Goal: Information Seeking & Learning: Check status

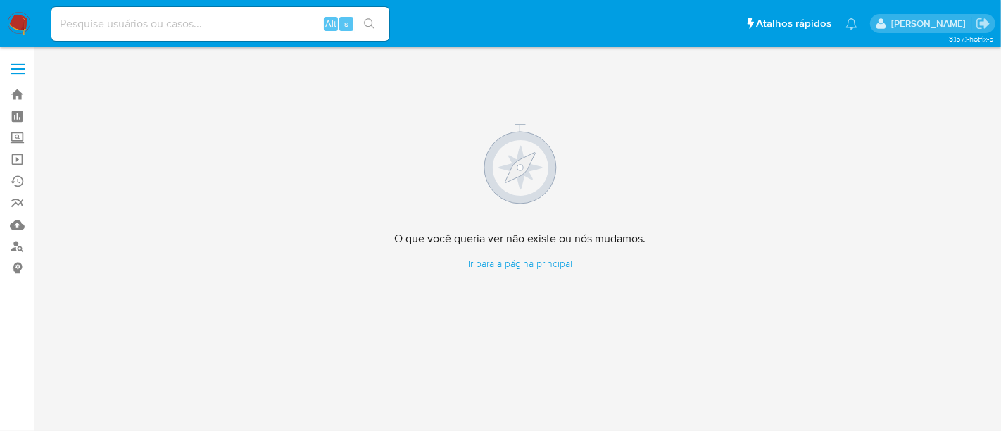
click at [232, 23] on input at bounding box center [220, 24] width 338 height 18
paste input "A6wQsMussUqHhL2RuTrDS9wG"
type input "A6wQsMussUqHhL2RuTrDS9wG"
click at [362, 20] on button "search-icon" at bounding box center [369, 24] width 29 height 20
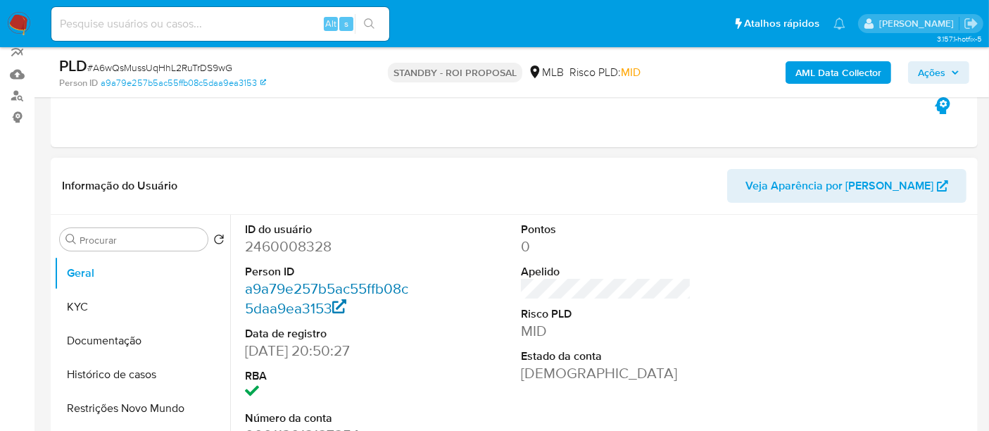
scroll to position [156, 0]
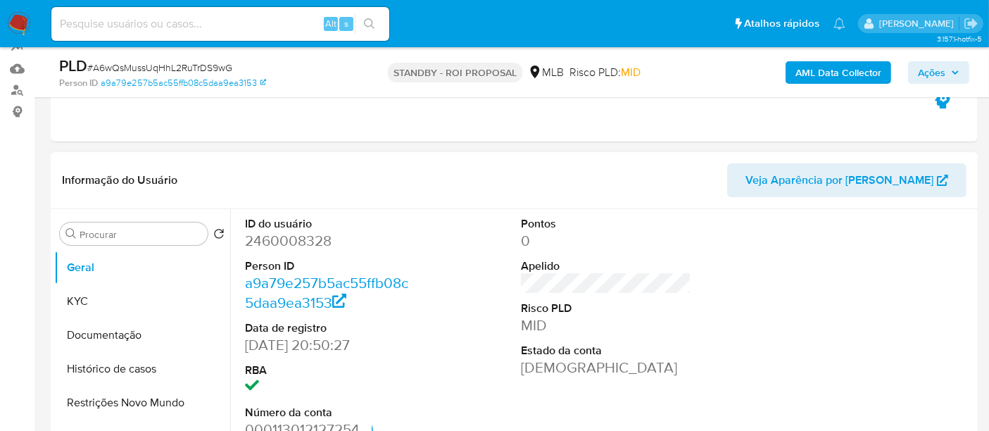
select select "10"
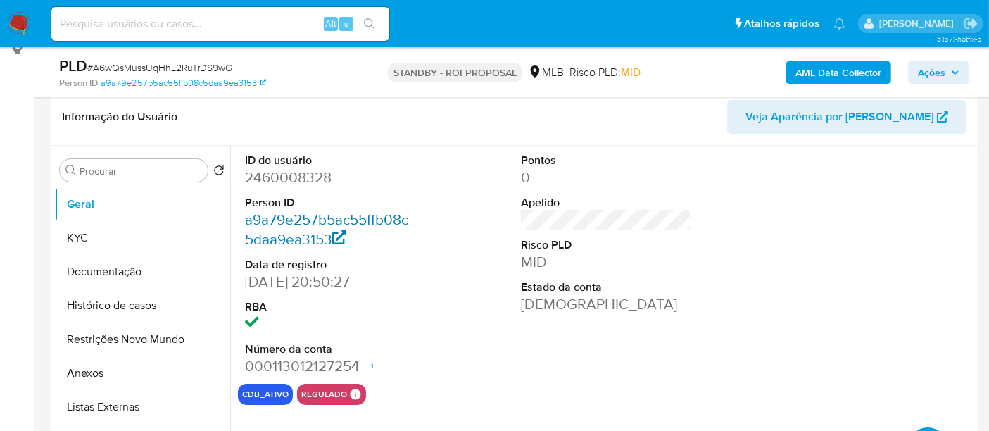
scroll to position [234, 0]
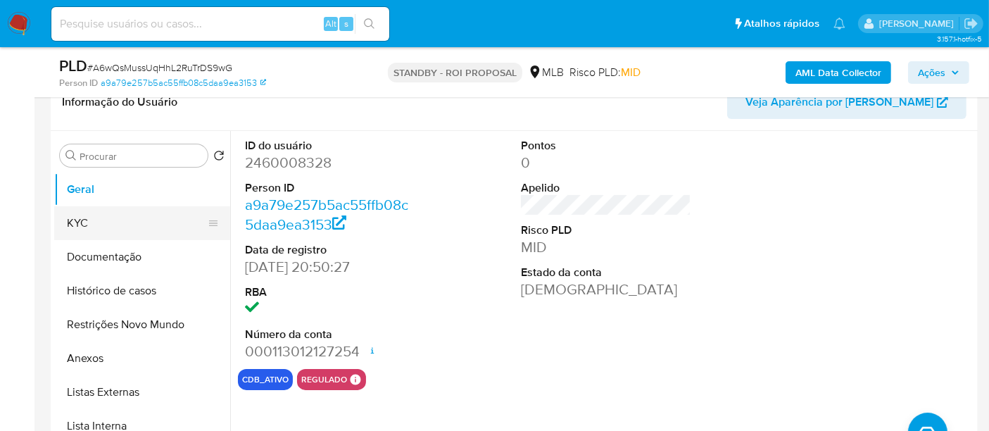
click at [100, 216] on button "KYC" at bounding box center [136, 223] width 165 height 34
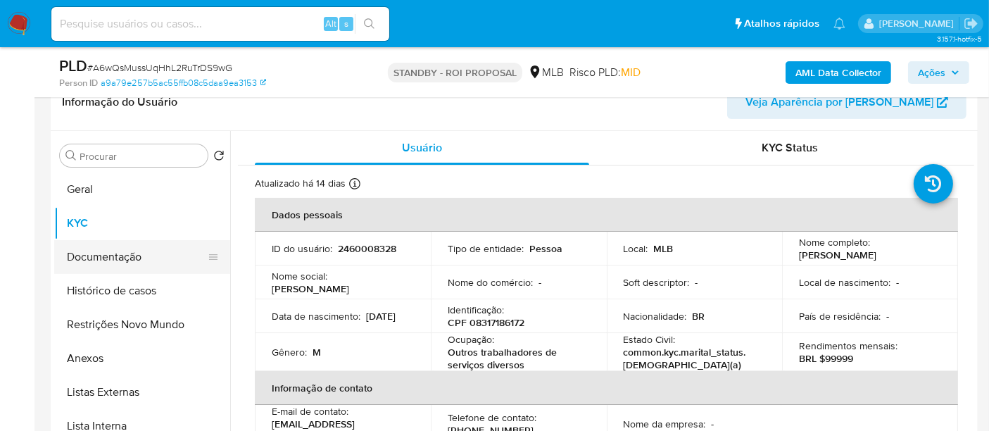
click at [111, 256] on button "Documentação" at bounding box center [136, 257] width 165 height 34
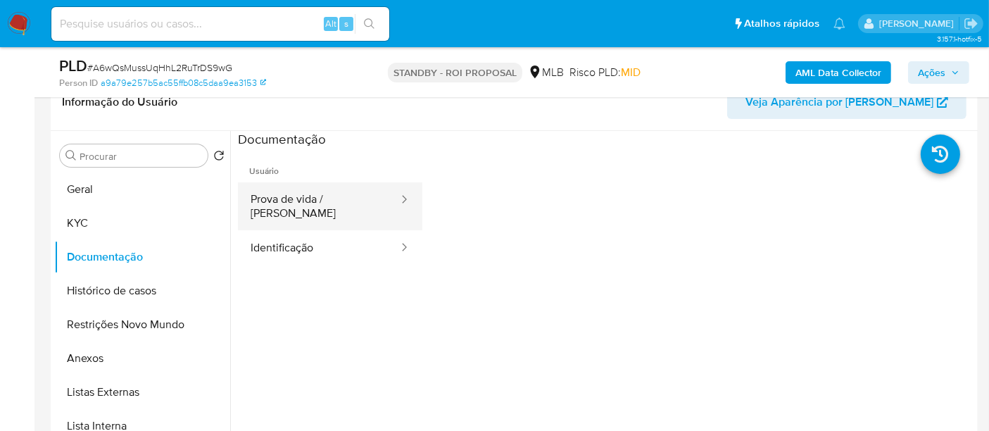
click at [325, 202] on button "Prova de vida / [PERSON_NAME]" at bounding box center [319, 206] width 162 height 48
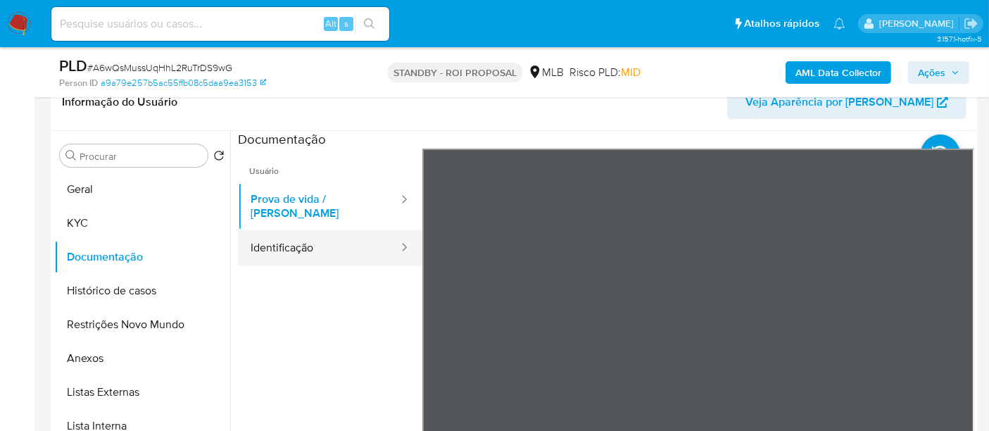
click at [296, 233] on button "Identificação" at bounding box center [319, 248] width 162 height 36
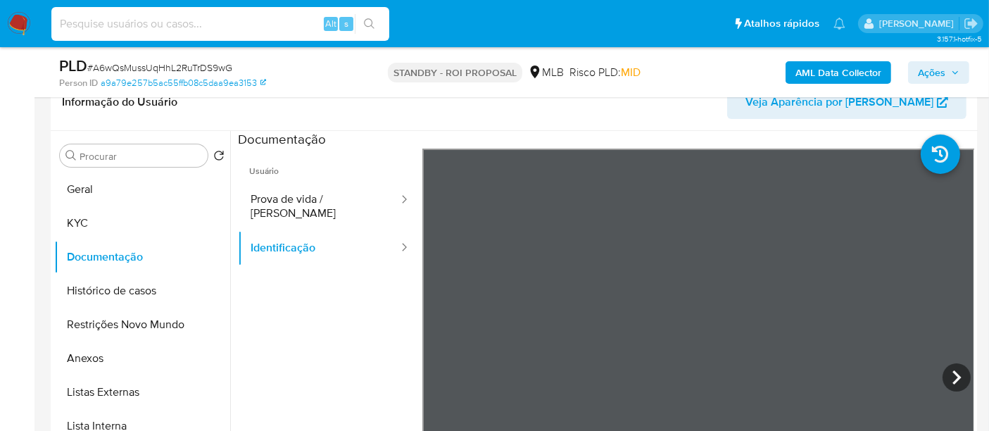
click at [141, 23] on input at bounding box center [220, 24] width 338 height 18
paste input "TXQwDDtU3u2QF21b1viXQlSg"
type input "TXQwDDtU3u2QF21b1viXQlSg"
click at [368, 18] on icon "search-icon" at bounding box center [369, 23] width 11 height 11
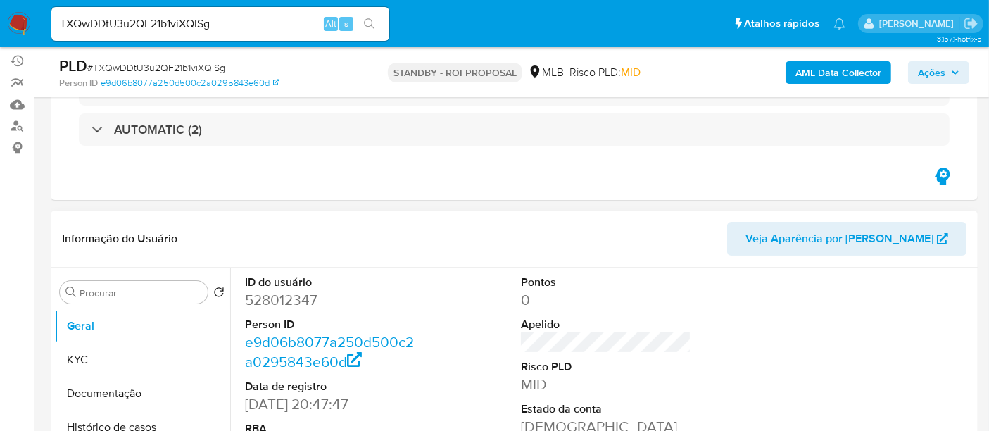
scroll to position [156, 0]
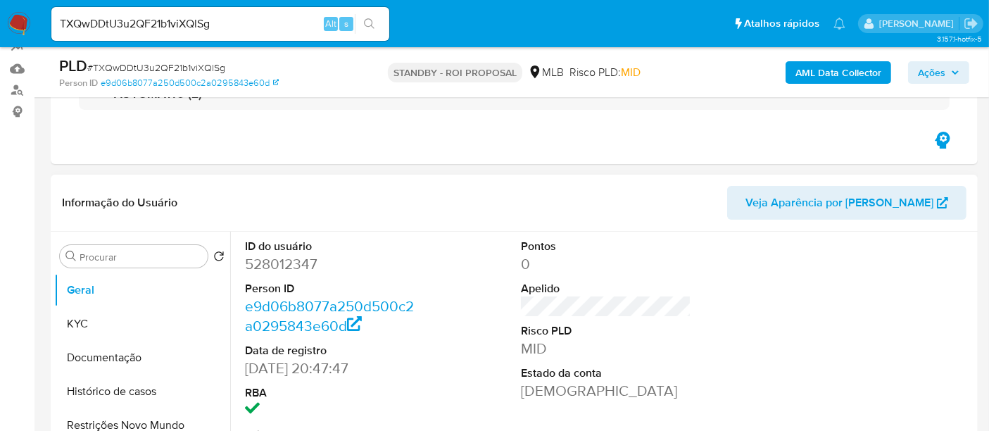
select select "10"
click at [88, 318] on button "KYC" at bounding box center [136, 324] width 165 height 34
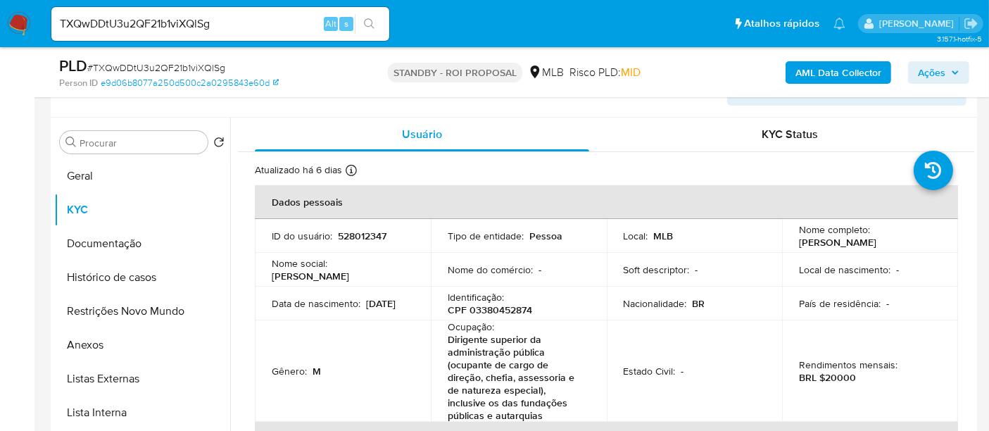
scroll to position [280, 0]
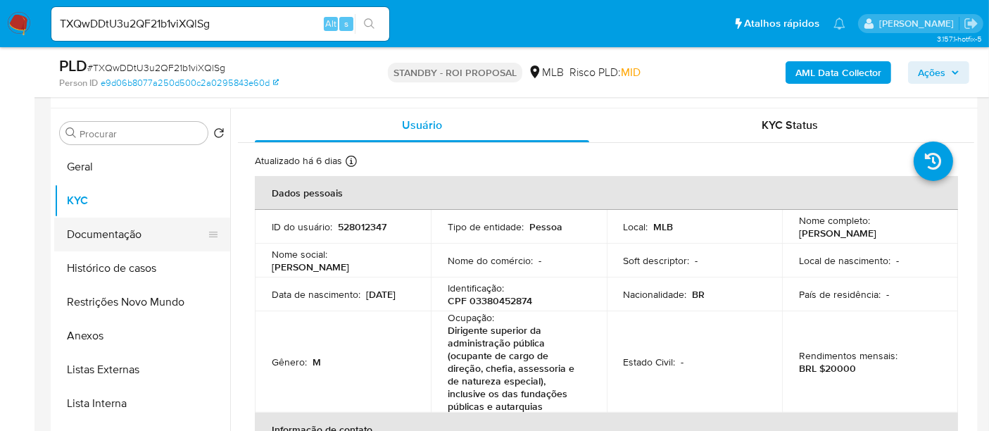
click at [90, 238] on button "Documentação" at bounding box center [136, 235] width 165 height 34
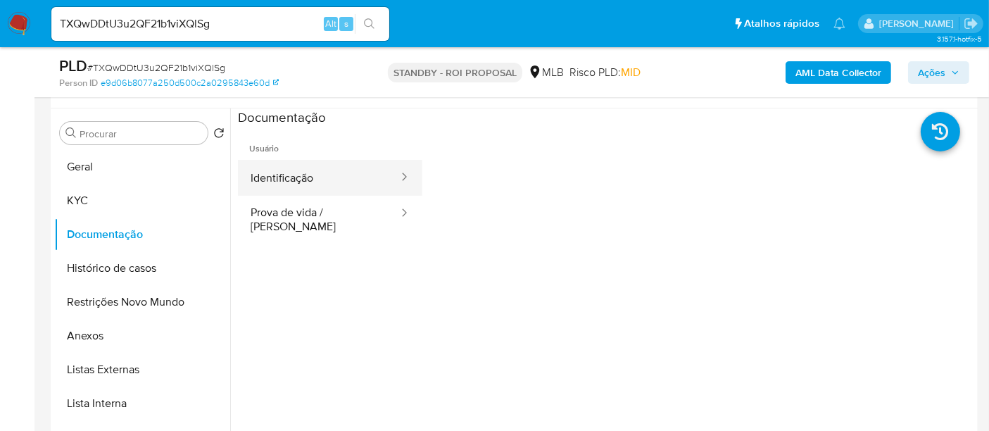
click at [311, 180] on button "Identificação" at bounding box center [319, 178] width 162 height 36
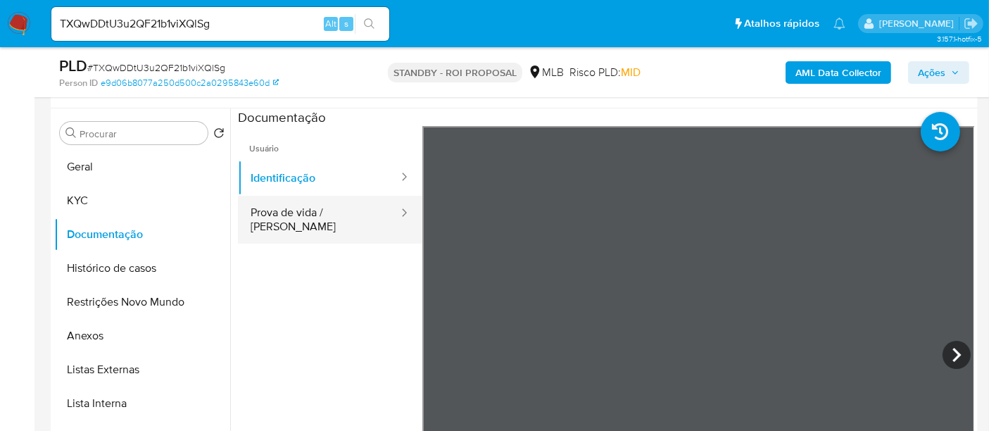
click at [308, 215] on button "Prova de vida / [PERSON_NAME]" at bounding box center [319, 220] width 162 height 48
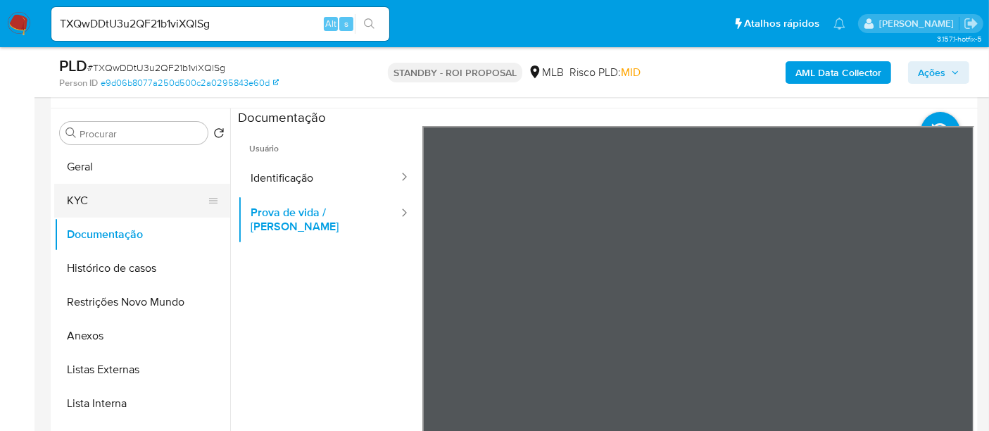
click at [102, 196] on button "KYC" at bounding box center [136, 201] width 165 height 34
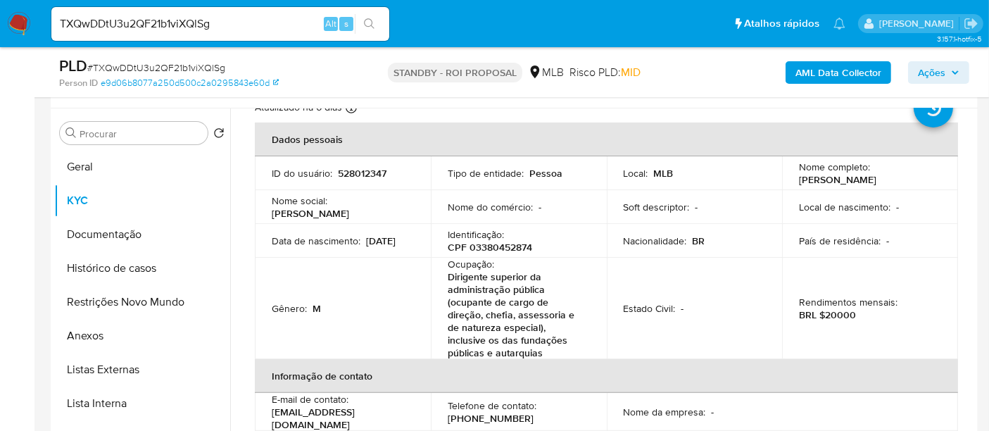
scroll to position [78, 0]
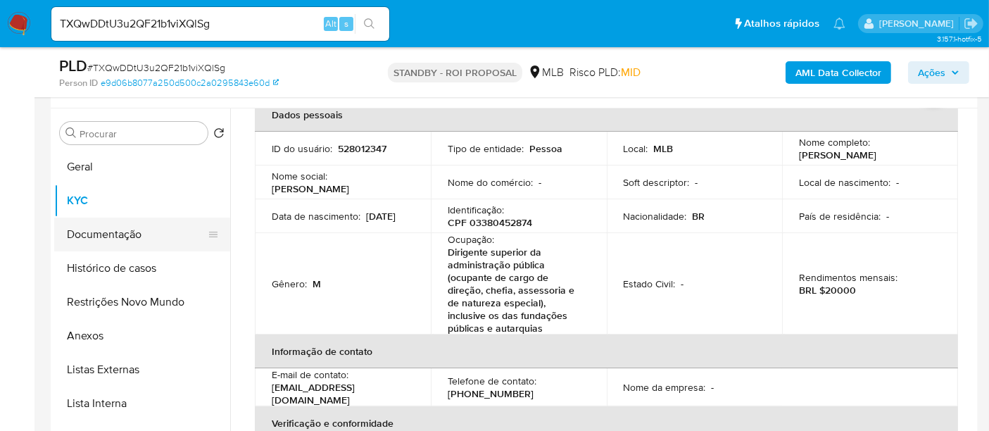
click at [127, 237] on button "Documentação" at bounding box center [136, 235] width 165 height 34
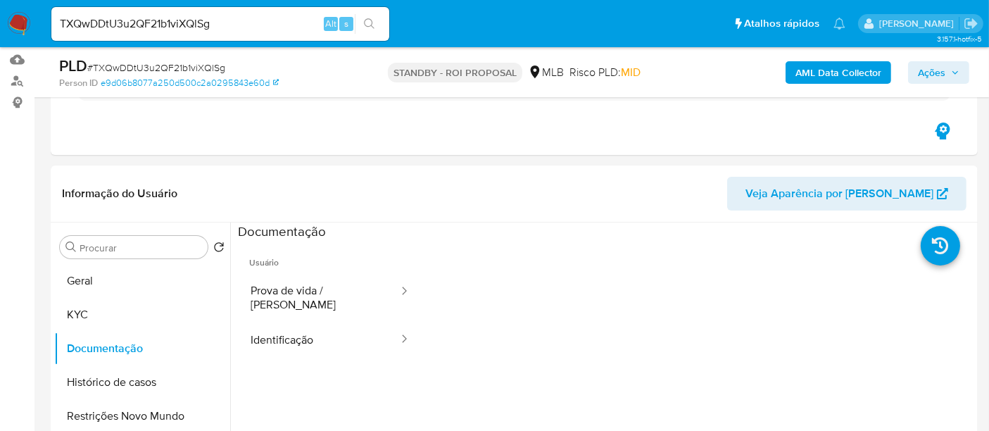
scroll to position [201, 0]
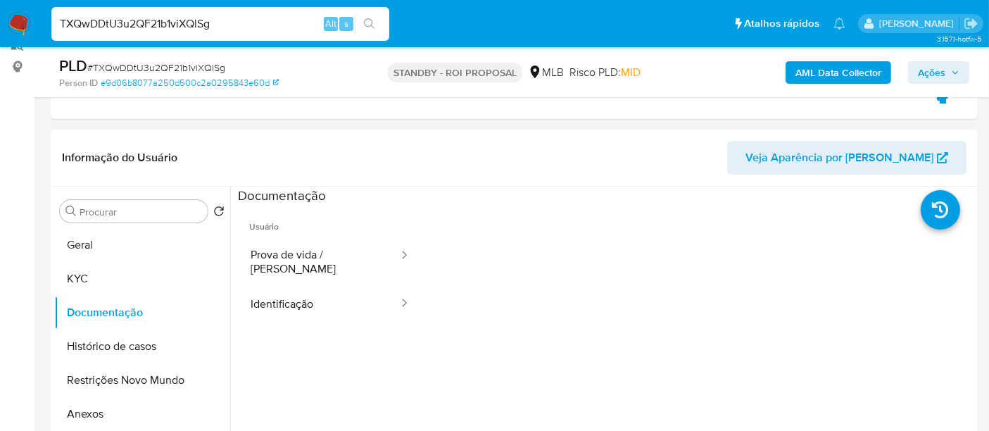
drag, startPoint x: 237, startPoint y: 18, endPoint x: 0, endPoint y: 5, distance: 237.7
click at [0, 5] on nav "Pausado Ver notificaciones TXQwDDtU3u2QF21b1viXQlSg Alt s Atalhos rápidos Presi…" at bounding box center [494, 23] width 989 height 47
paste input "KYI0oE1uZjf0OOeTCrzUEhSn"
type input "KYI0oE1uZjf0OOeTCrzUEhSn"
click at [366, 21] on icon "search-icon" at bounding box center [369, 23] width 11 height 11
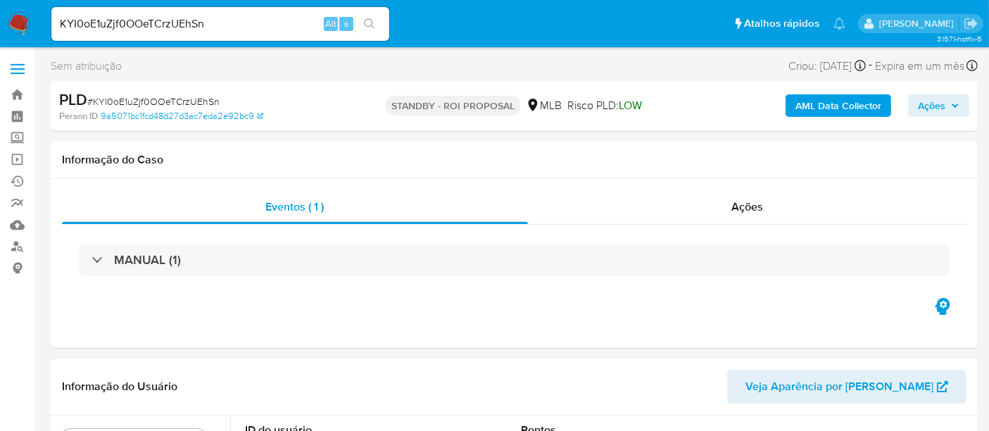
select select "10"
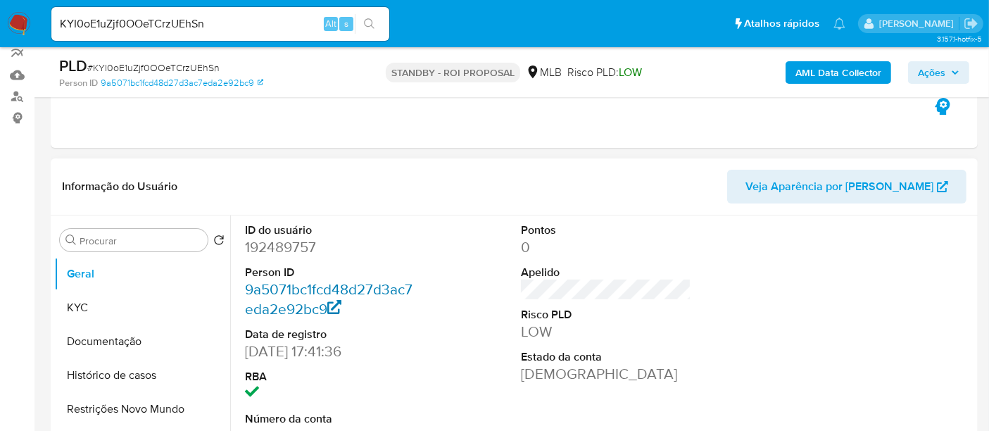
scroll to position [156, 0]
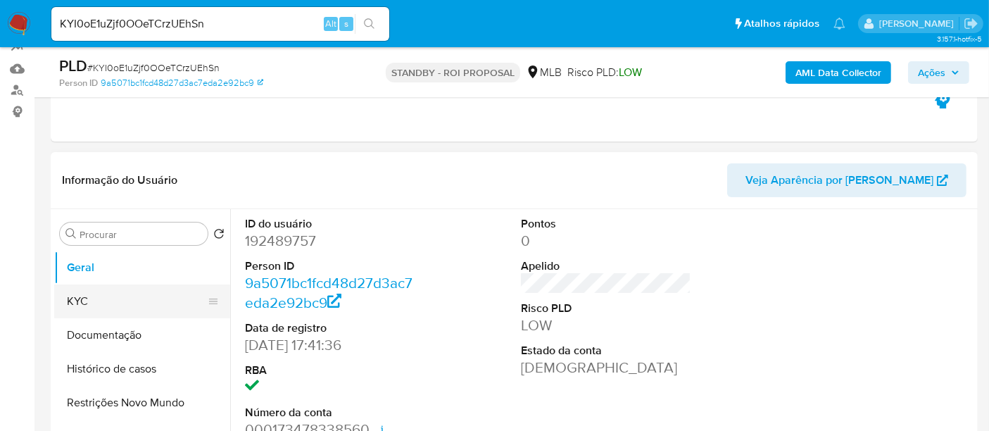
click at [89, 299] on button "KYC" at bounding box center [136, 301] width 165 height 34
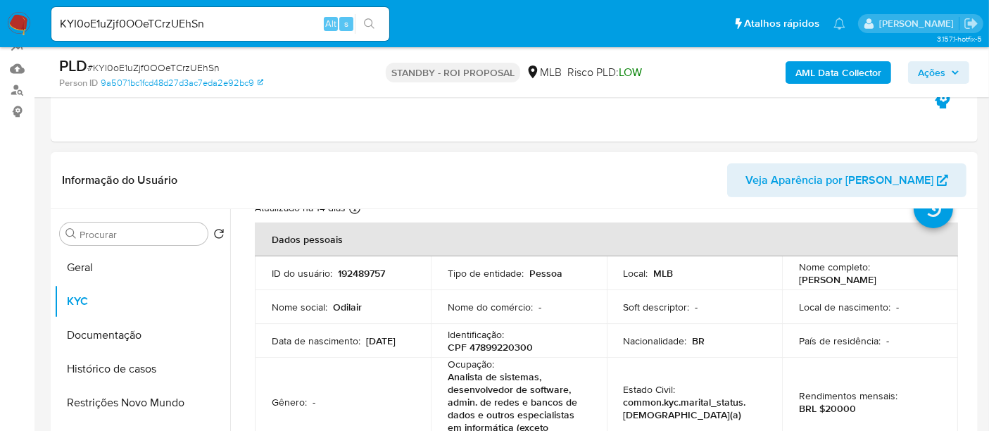
scroll to position [78, 0]
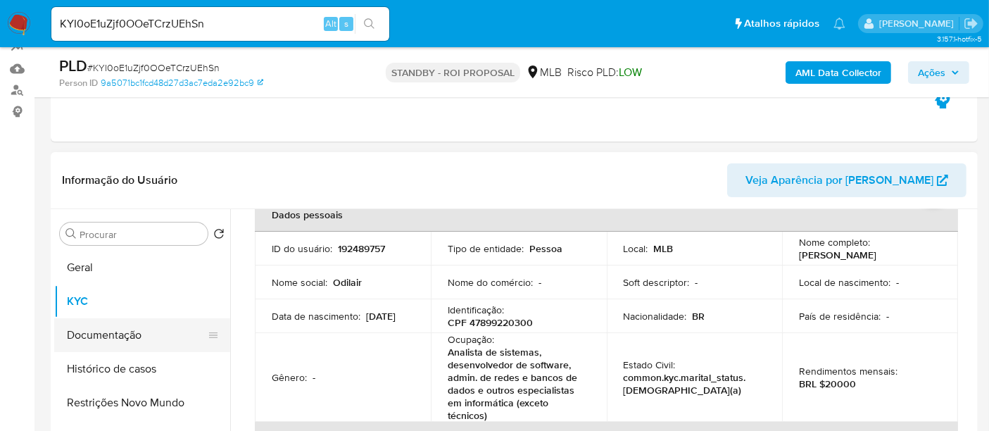
click at [104, 329] on button "Documentação" at bounding box center [136, 335] width 165 height 34
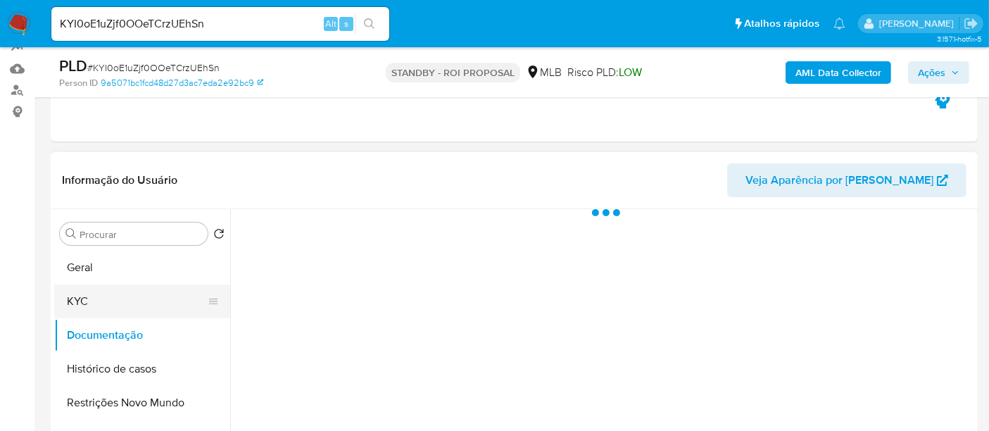
scroll to position [0, 0]
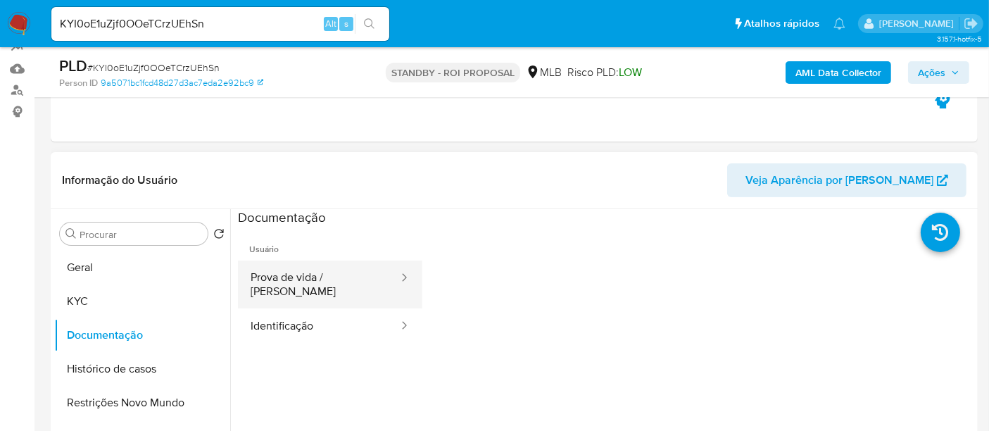
click at [348, 277] on button "Prova de vida / [PERSON_NAME]" at bounding box center [319, 285] width 162 height 48
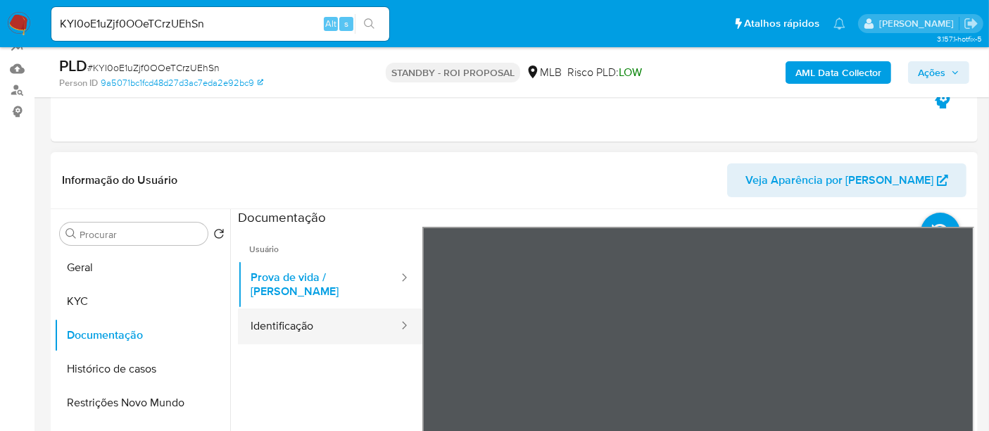
click at [297, 319] on button "Identificação" at bounding box center [319, 326] width 162 height 36
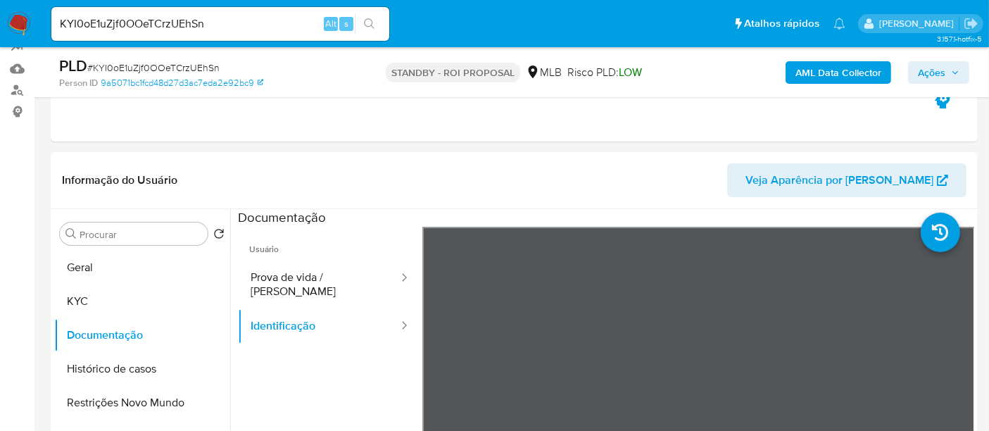
scroll to position [231, 0]
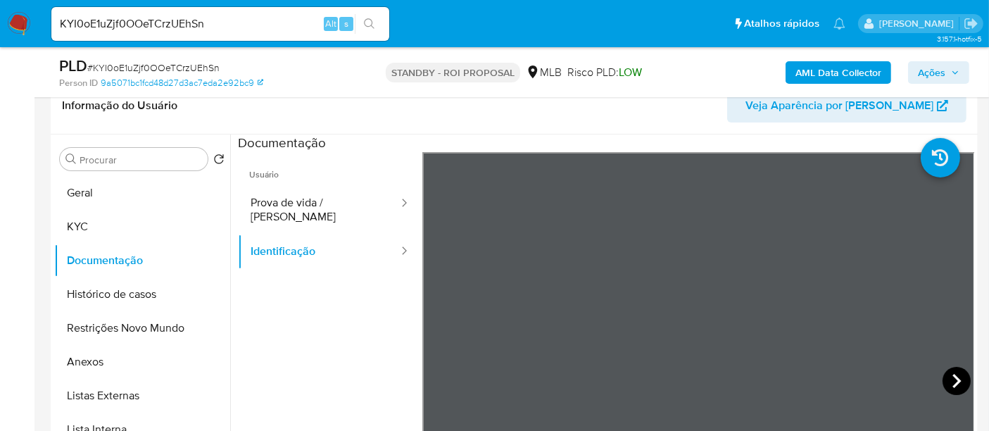
click at [954, 384] on icon at bounding box center [957, 381] width 28 height 28
click at [118, 332] on button "Restrições Novo Mundo" at bounding box center [136, 328] width 165 height 34
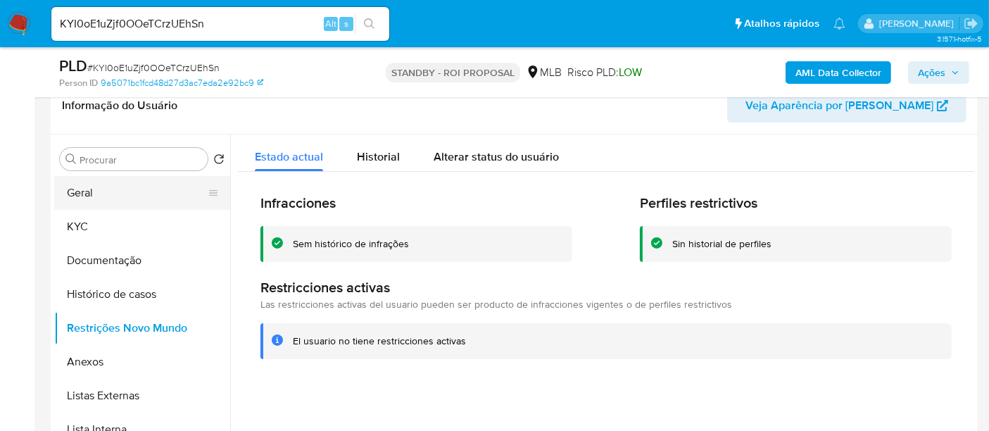
click at [88, 189] on button "Geral" at bounding box center [136, 193] width 165 height 34
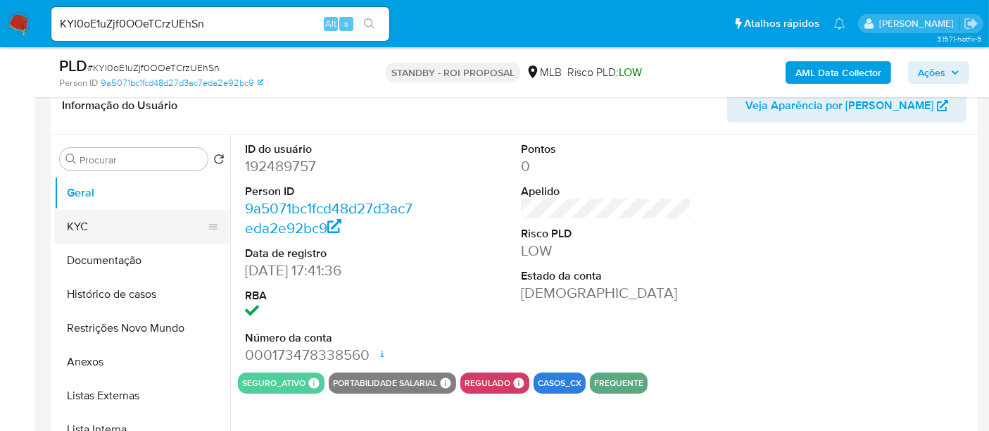
click at [71, 225] on button "KYC" at bounding box center [136, 227] width 165 height 34
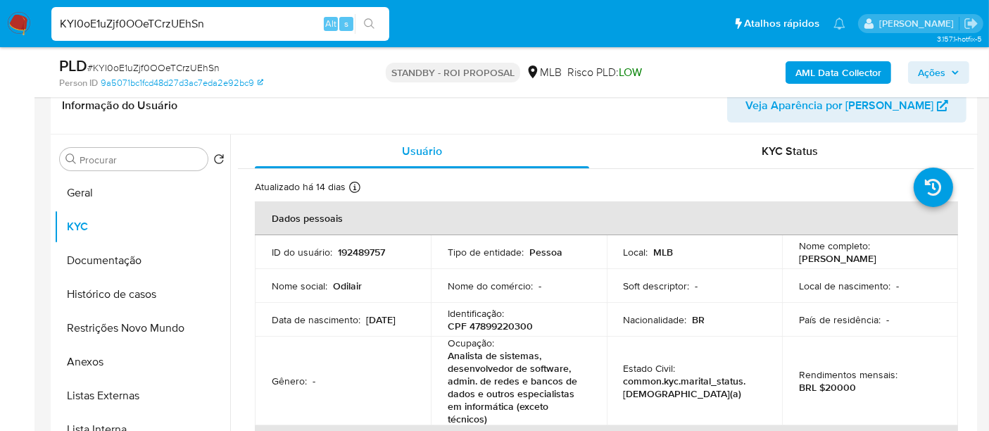
drag, startPoint x: 233, startPoint y: 25, endPoint x: 0, endPoint y: 32, distance: 233.2
click at [0, 32] on nav "Pausado Ver notificaciones KYI0oE1uZjf0OOeTCrzUEhSn Alt s Atalhos rápidos Presi…" at bounding box center [494, 23] width 989 height 47
paste input "0JqGIvtSKdZiOkyHcgMMPGFo"
type input "0JqGIvtSKdZiOkyHcgMMPGFo"
click at [370, 21] on icon "search-icon" at bounding box center [369, 23] width 11 height 11
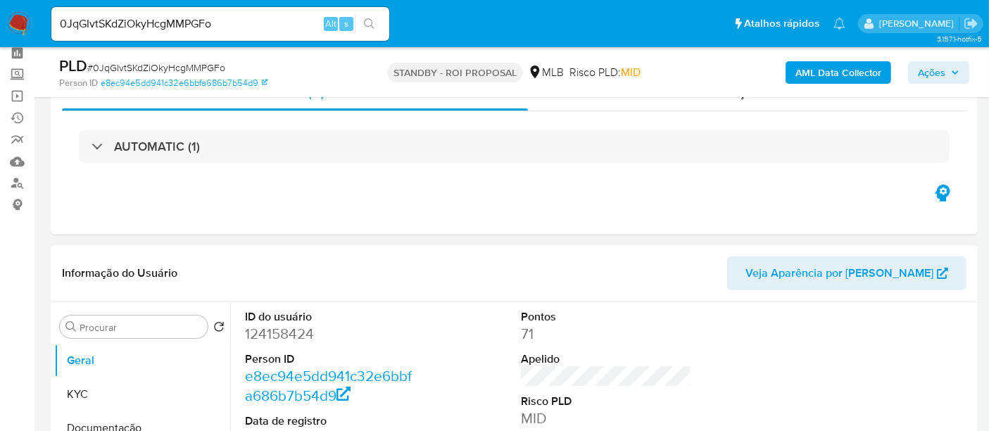
scroll to position [78, 0]
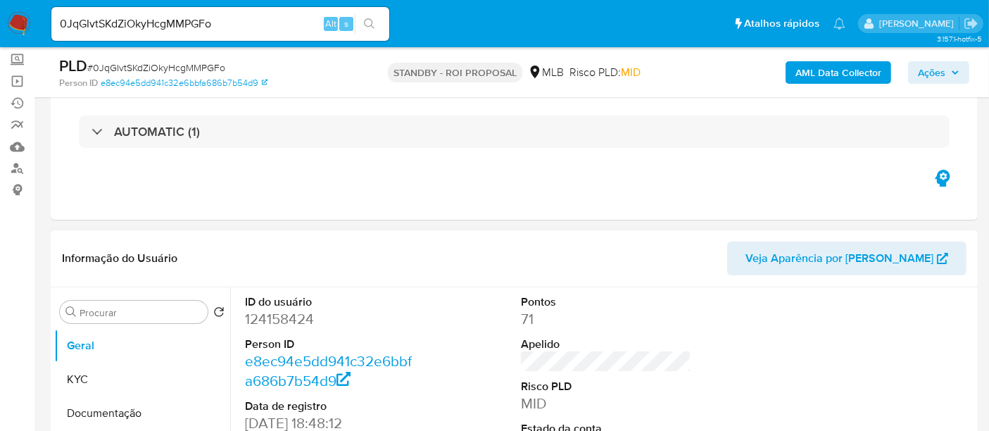
select select "10"
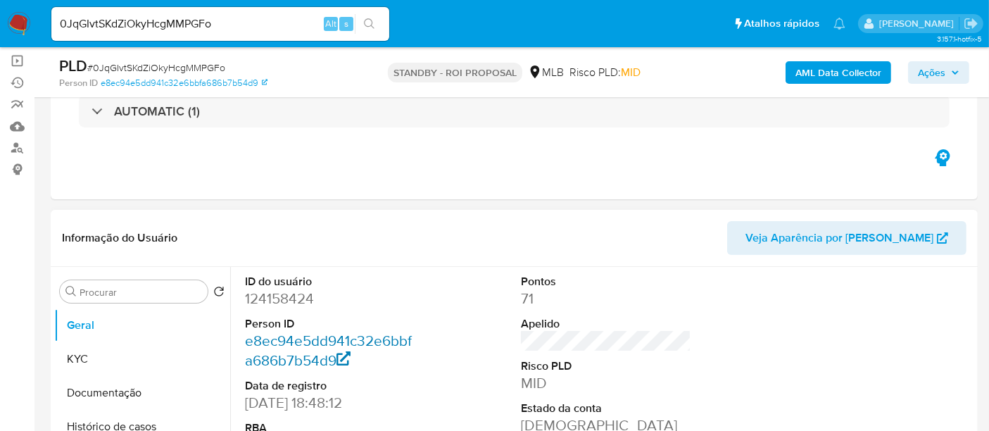
scroll to position [156, 0]
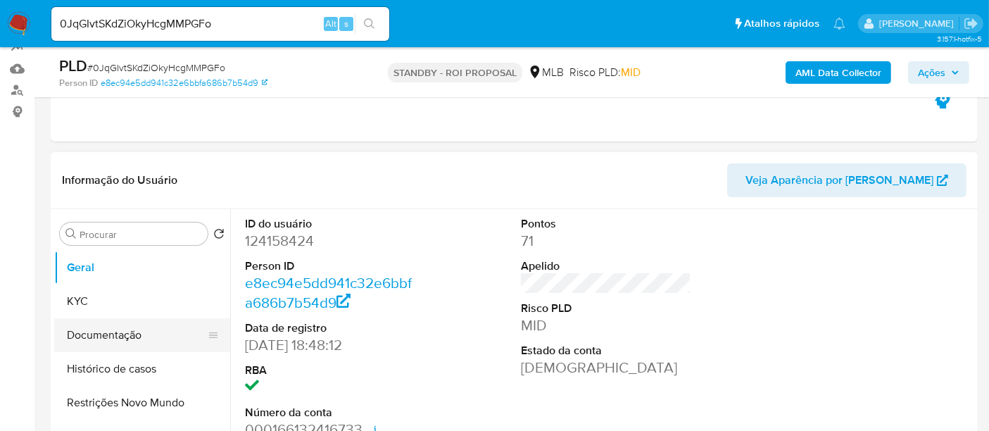
drag, startPoint x: 89, startPoint y: 329, endPoint x: 96, endPoint y: 330, distance: 7.2
click at [89, 330] on button "Documentação" at bounding box center [136, 335] width 165 height 34
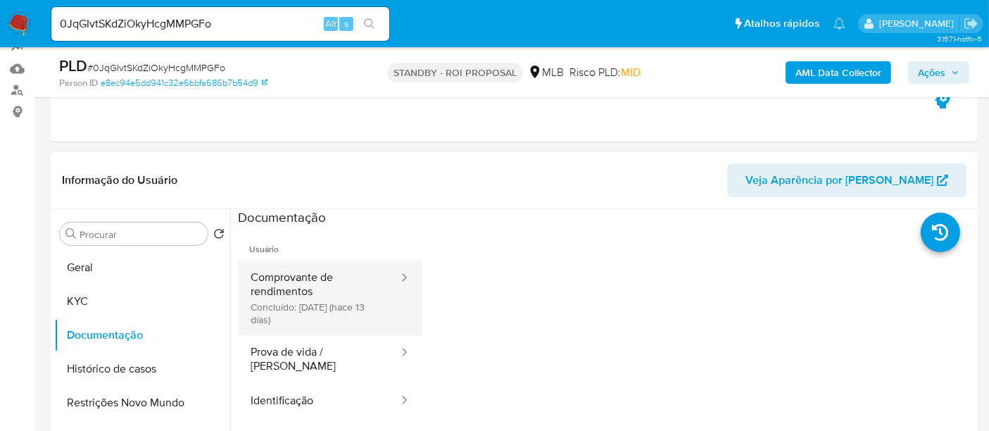
click at [280, 289] on button "Comprovante de rendimentos Concluído: [DATE] (hace 13 días)" at bounding box center [319, 298] width 162 height 75
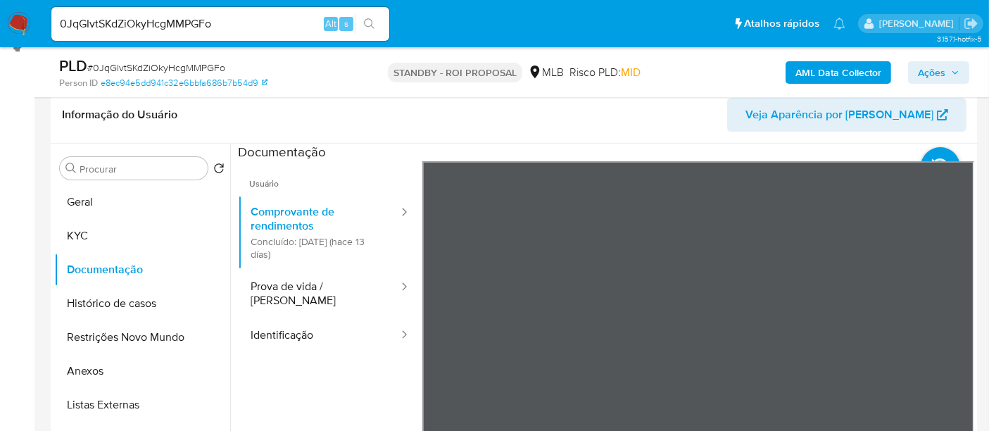
scroll to position [228, 0]
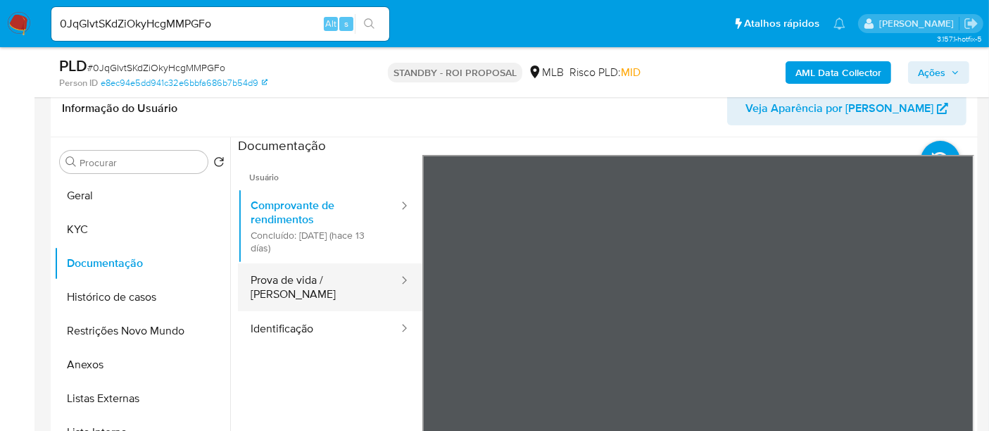
click at [304, 276] on button "Prova de vida / [PERSON_NAME]" at bounding box center [319, 287] width 162 height 48
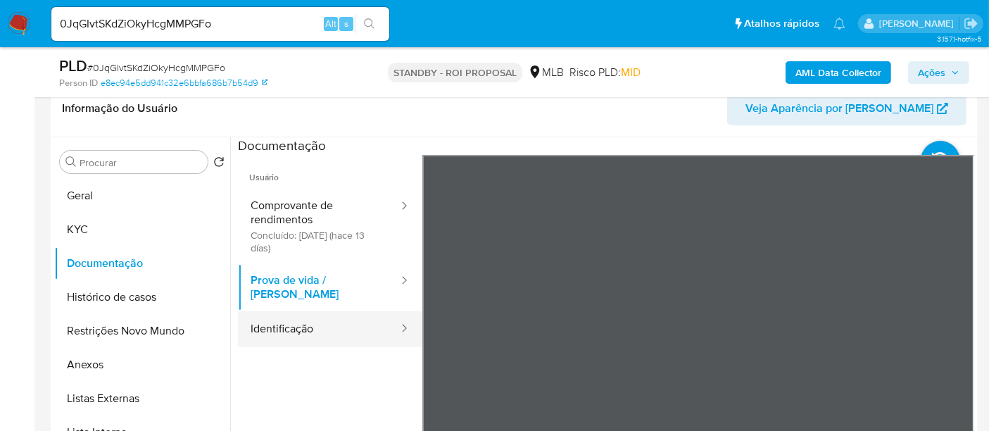
click at [310, 318] on button "Identificação" at bounding box center [319, 329] width 162 height 36
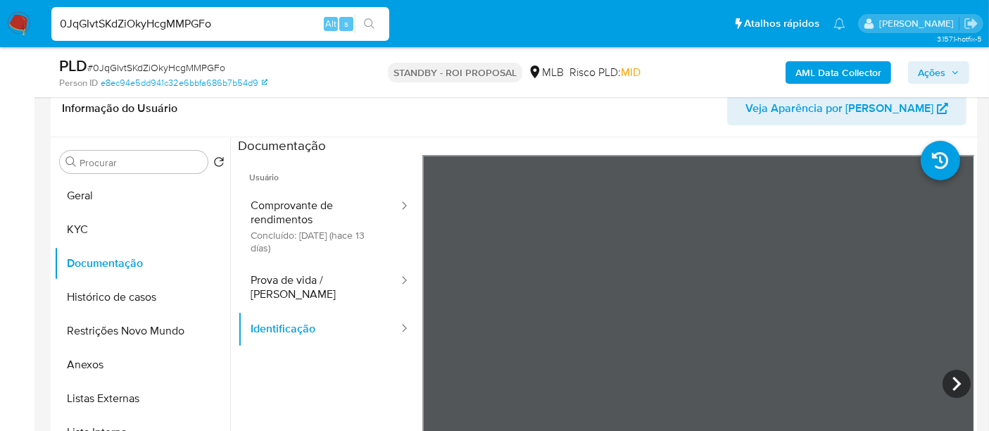
drag, startPoint x: 247, startPoint y: 21, endPoint x: 0, endPoint y: 25, distance: 247.2
click at [0, 25] on nav "Pausado Ver notificaciones 0JqGIvtSKdZiOkyHcgMMPGFo Alt s Atalhos rápidos Presi…" at bounding box center [494, 23] width 989 height 47
paste input "Jdwm6U9owpxnnxFIK8esUSAF"
type input "Jdwm6U9owpxnnxFIK8esUSAF"
click at [368, 20] on icon "search-icon" at bounding box center [369, 23] width 11 height 11
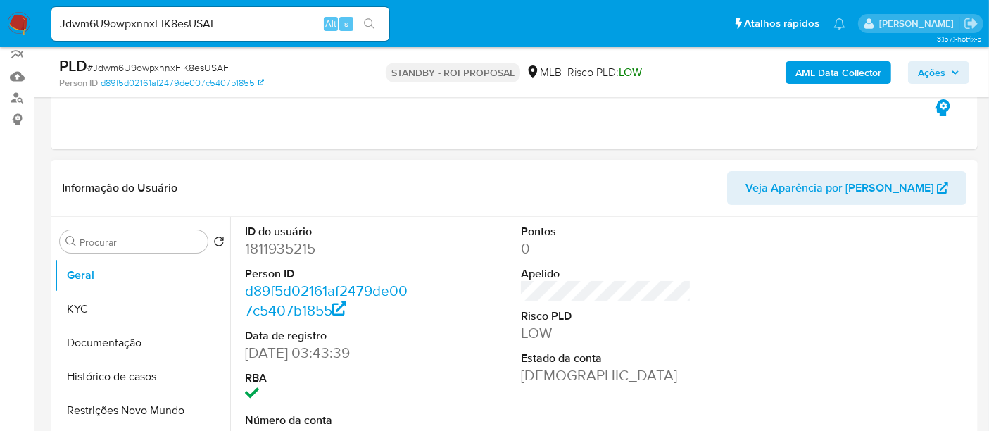
scroll to position [156, 0]
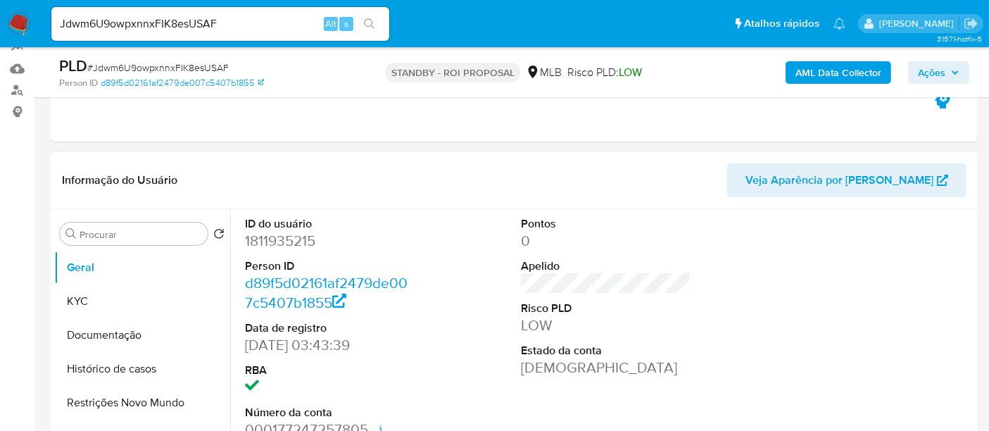
select select "10"
click at [92, 292] on button "KYC" at bounding box center [136, 301] width 165 height 34
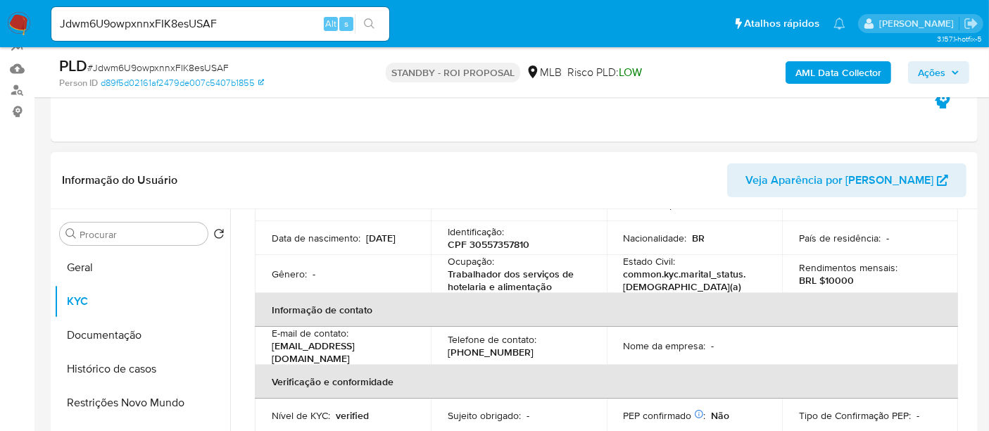
scroll to position [78, 0]
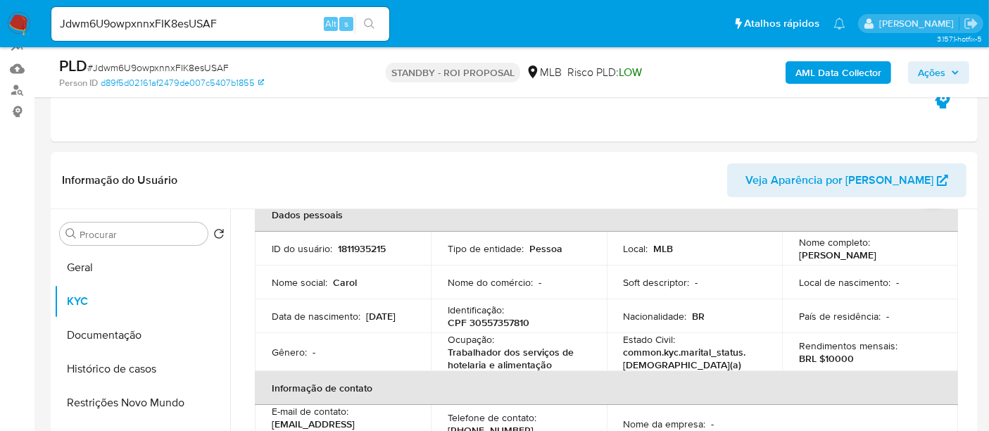
drag, startPoint x: 24, startPoint y: 15, endPoint x: 35, endPoint y: 28, distance: 17.5
click at [24, 15] on img at bounding box center [19, 24] width 24 height 24
